Goal: Information Seeking & Learning: Learn about a topic

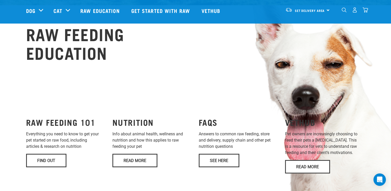
scroll to position [346, 0]
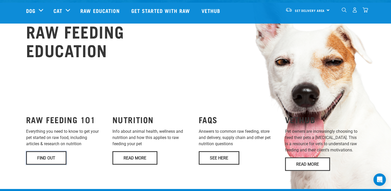
click at [50, 151] on link "Find Out" at bounding box center [46, 157] width 40 height 13
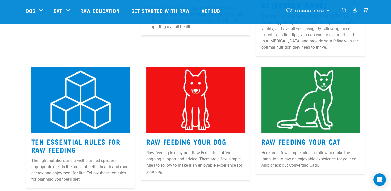
scroll to position [190, 0]
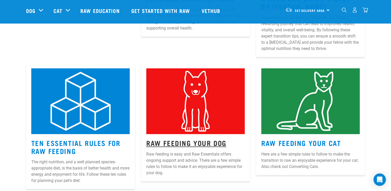
click at [179, 143] on link "Raw Feeding Your Dog" at bounding box center [186, 143] width 80 height 4
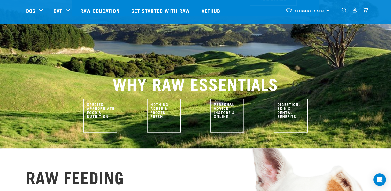
scroll to position [206, 0]
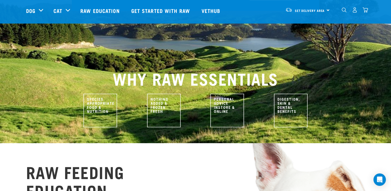
click at [226, 96] on img at bounding box center [228, 111] width 34 height 34
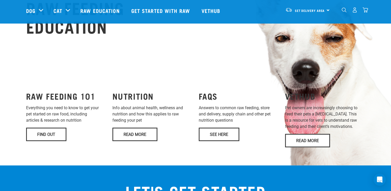
scroll to position [371, 0]
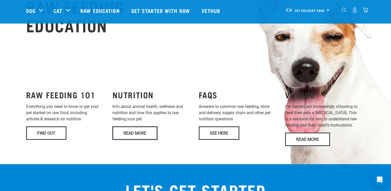
click at [142, 126] on link "Read More" at bounding box center [134, 132] width 45 height 13
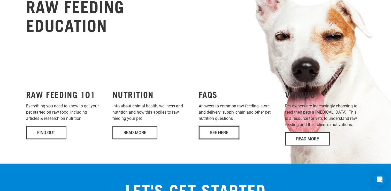
click at [218, 126] on link "See Here" at bounding box center [219, 132] width 41 height 13
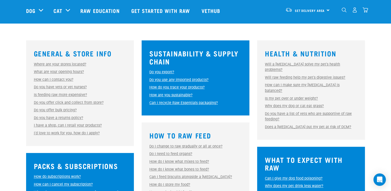
scroll to position [144, 0]
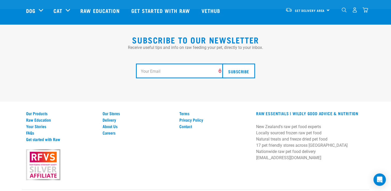
scroll to position [957, 0]
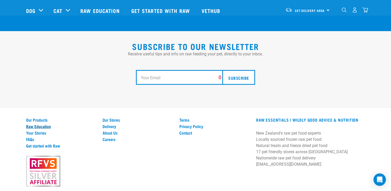
click at [46, 124] on link "Raw Education" at bounding box center [61, 126] width 71 height 5
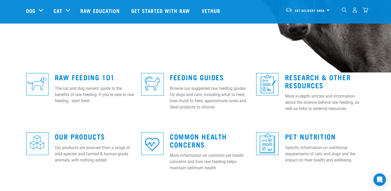
scroll to position [107, 0]
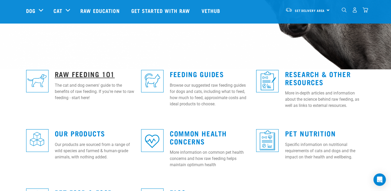
click at [89, 74] on link "Raw Feeding 101" at bounding box center [85, 74] width 60 height 4
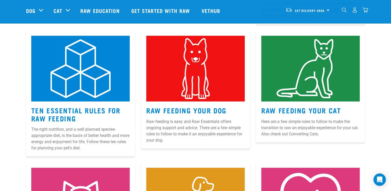
scroll to position [226, 0]
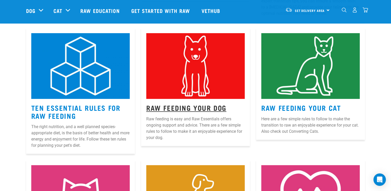
click at [181, 107] on link "Raw Feeding Your Dog" at bounding box center [186, 108] width 80 height 4
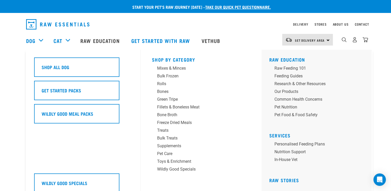
click at [39, 40] on div "Dog" at bounding box center [37, 40] width 22 height 21
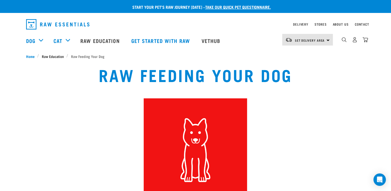
click at [59, 56] on span "Raw Education" at bounding box center [53, 56] width 22 height 5
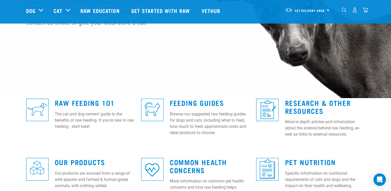
scroll to position [83, 0]
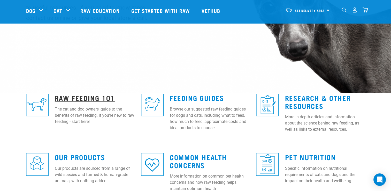
click at [90, 97] on link "Raw Feeding 101" at bounding box center [85, 98] width 60 height 4
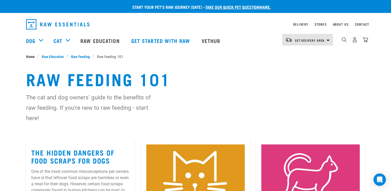
click at [31, 57] on span "Home" at bounding box center [30, 56] width 9 height 5
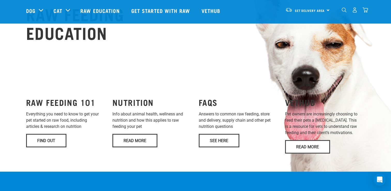
scroll to position [369, 0]
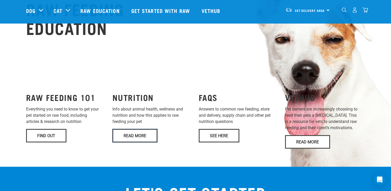
click at [143, 129] on link "Read More" at bounding box center [134, 135] width 45 height 13
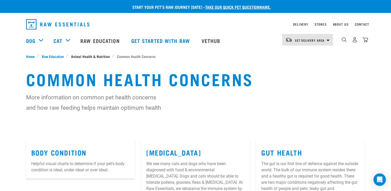
click at [103, 57] on span "Animal Health & Nutrition" at bounding box center [90, 56] width 39 height 5
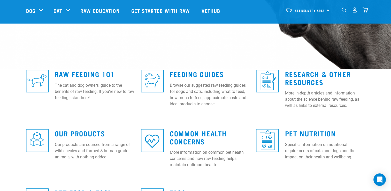
scroll to position [145, 0]
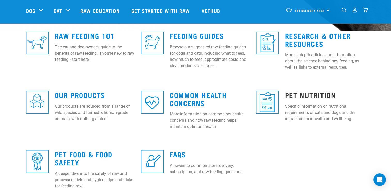
click at [312, 95] on link "Pet Nutrition" at bounding box center [310, 95] width 51 height 4
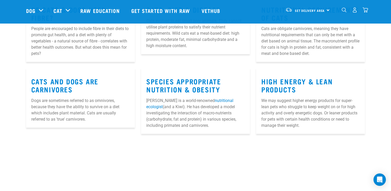
scroll to position [218, 0]
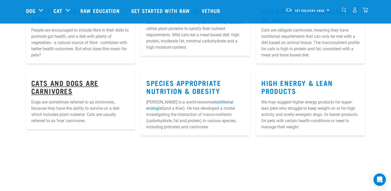
click at [71, 83] on link "Cats and Dogs Are Carnivores" at bounding box center [64, 87] width 67 height 12
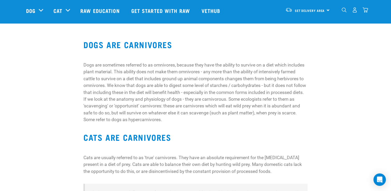
scroll to position [64, 0]
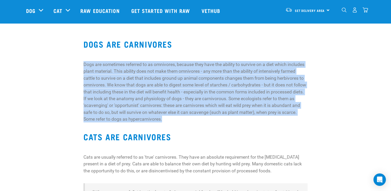
drag, startPoint x: 164, startPoint y: 118, endPoint x: 82, endPoint y: 66, distance: 97.1
click at [82, 66] on div "DOGS ARE CARNIVORES Dogs are sometimes referred to as omnivores, because they h…" at bounding box center [195, 132] width 230 height 209
drag, startPoint x: 82, startPoint y: 66, endPoint x: 128, endPoint y: 88, distance: 51.4
copy p "Dogs are sometimes referred to as omnivores, because they have the ability to s…"
click at [350, 62] on div "DOGS ARE CARNIVORES Dogs are sometimes referred to as omnivores, because they h…" at bounding box center [196, 132] width 346 height 209
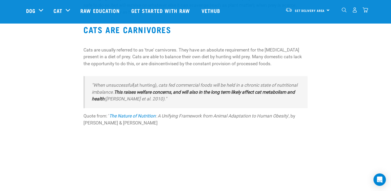
scroll to position [0, 0]
